Goal: Task Accomplishment & Management: Manage account settings

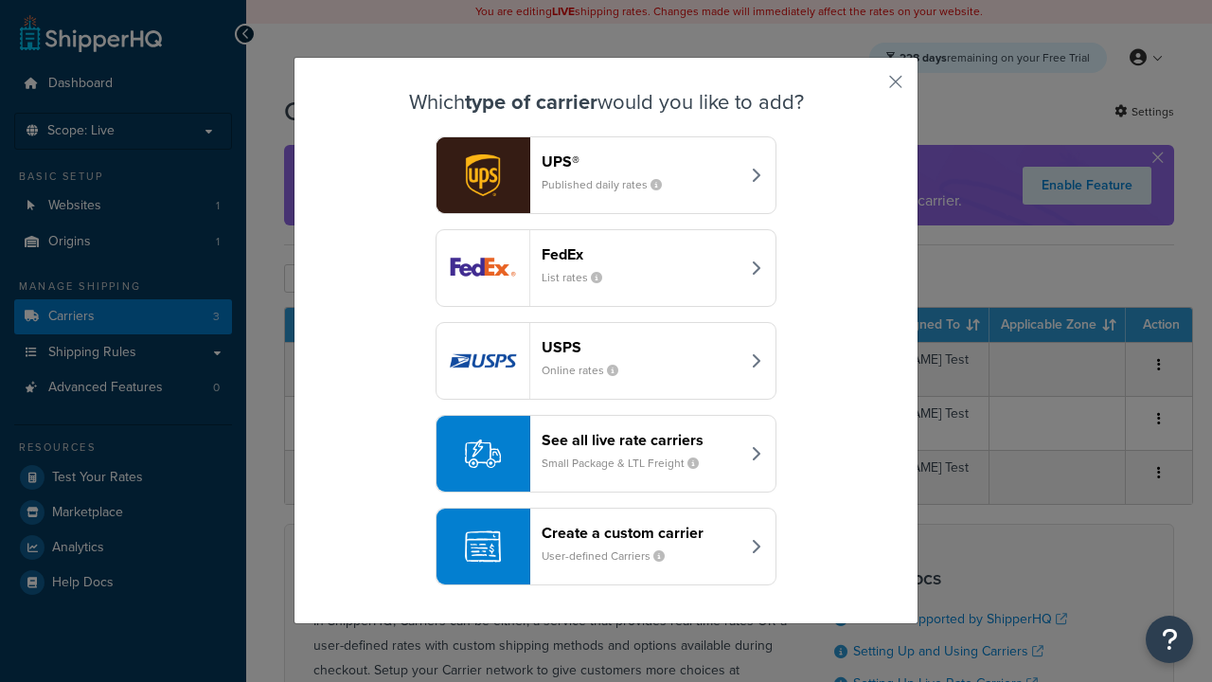
click at [606, 268] on div "FedEx List rates" at bounding box center [641, 267] width 198 height 45
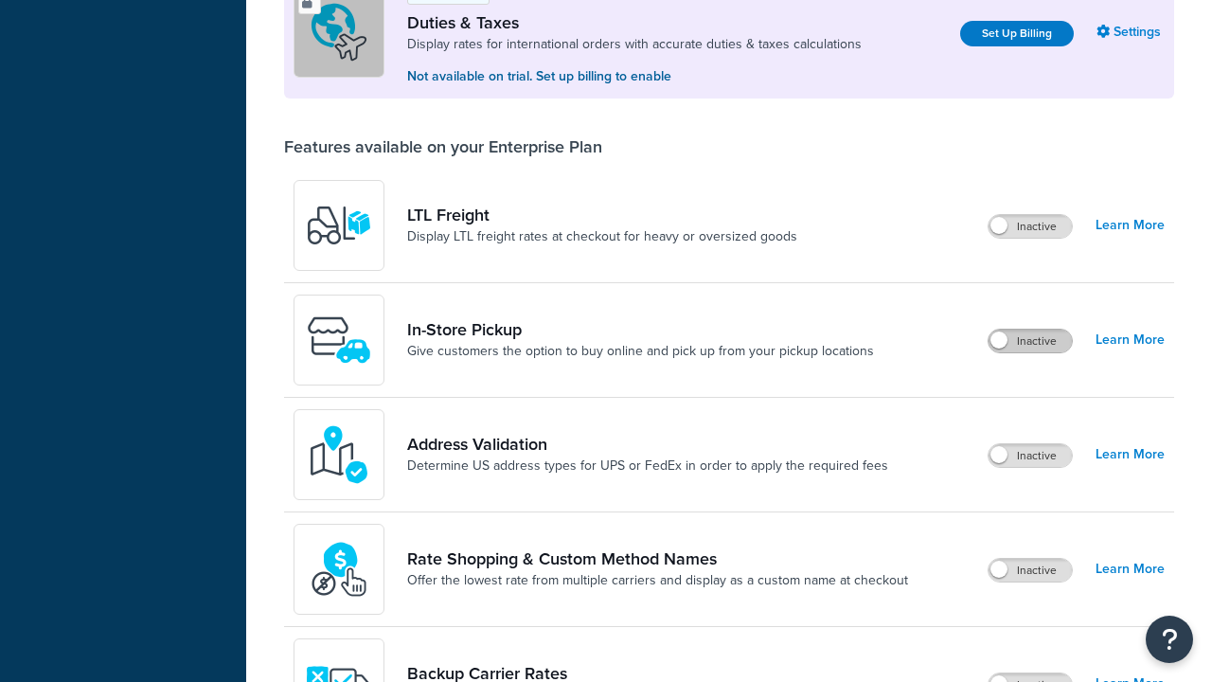
click at [1031, 330] on label "Inactive" at bounding box center [1030, 341] width 83 height 23
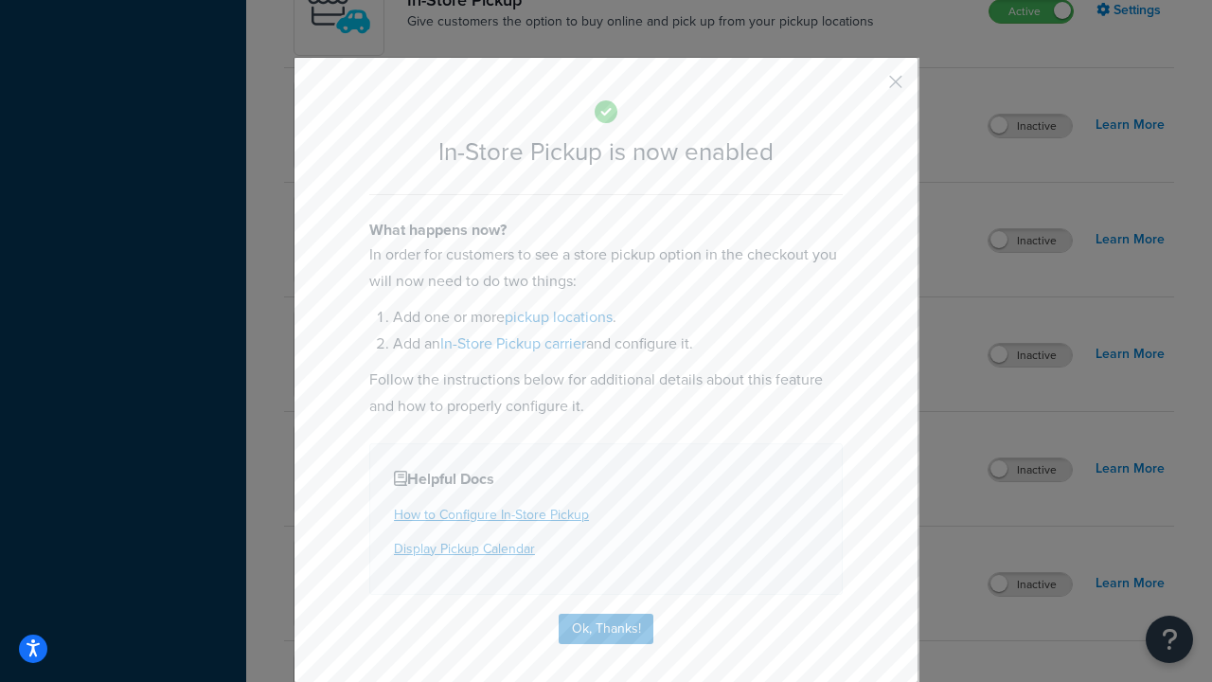
click at [868, 88] on button "button" at bounding box center [868, 88] width 5 height 5
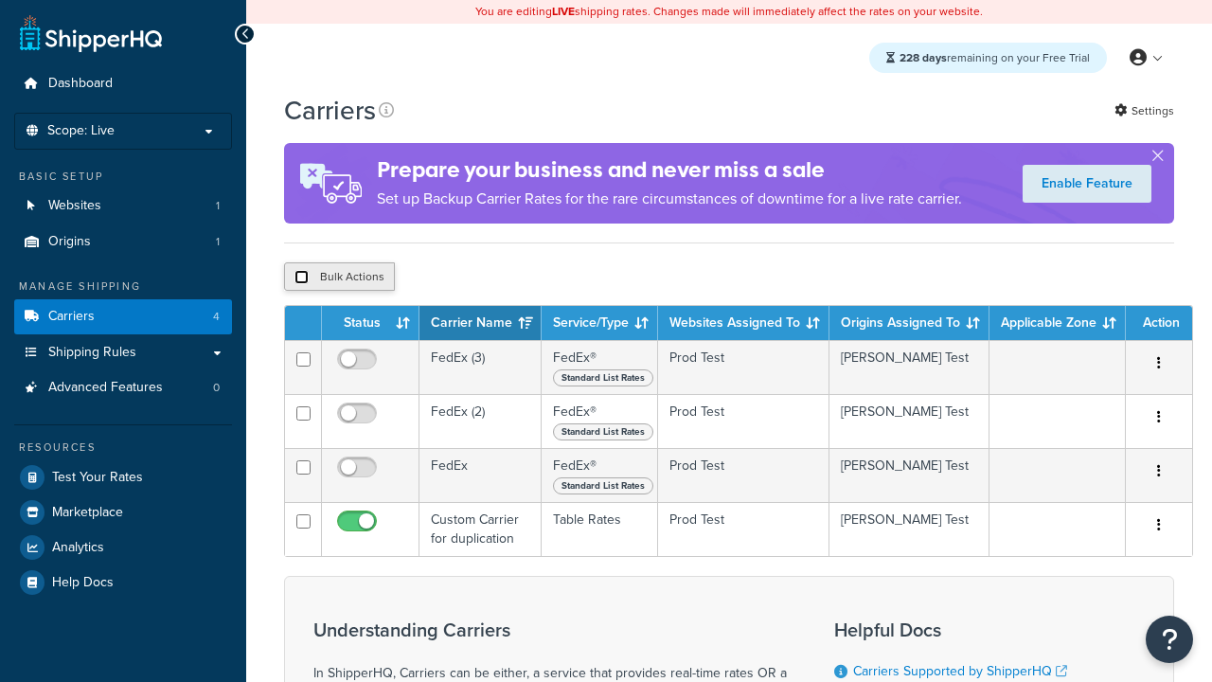
click at [301, 279] on input "checkbox" at bounding box center [302, 277] width 14 height 14
checkbox input "true"
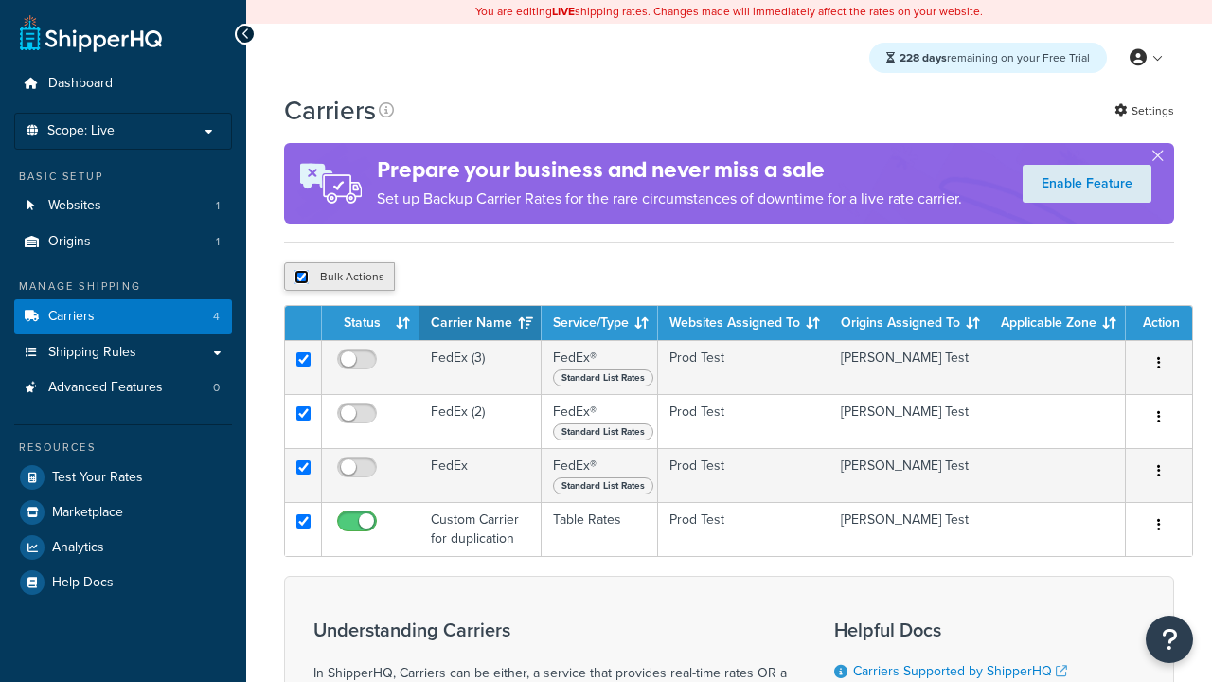
checkbox input "true"
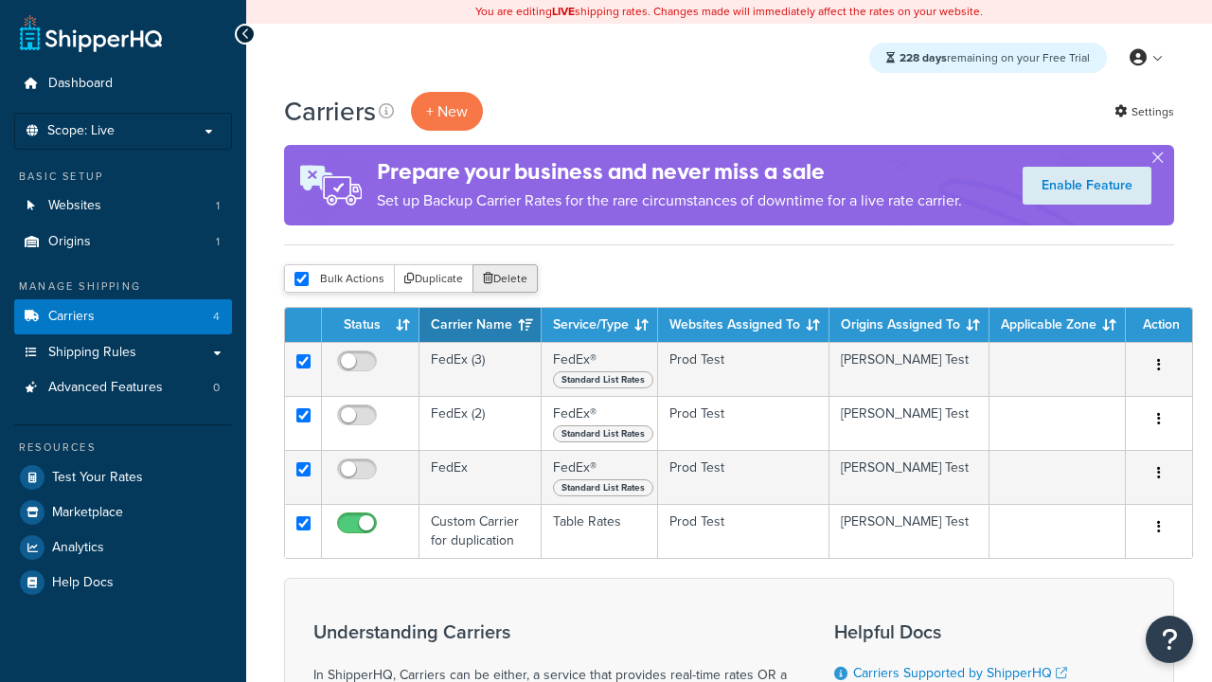
click at [510, 279] on button "Delete" at bounding box center [505, 278] width 65 height 28
